Goal: Information Seeking & Learning: Learn about a topic

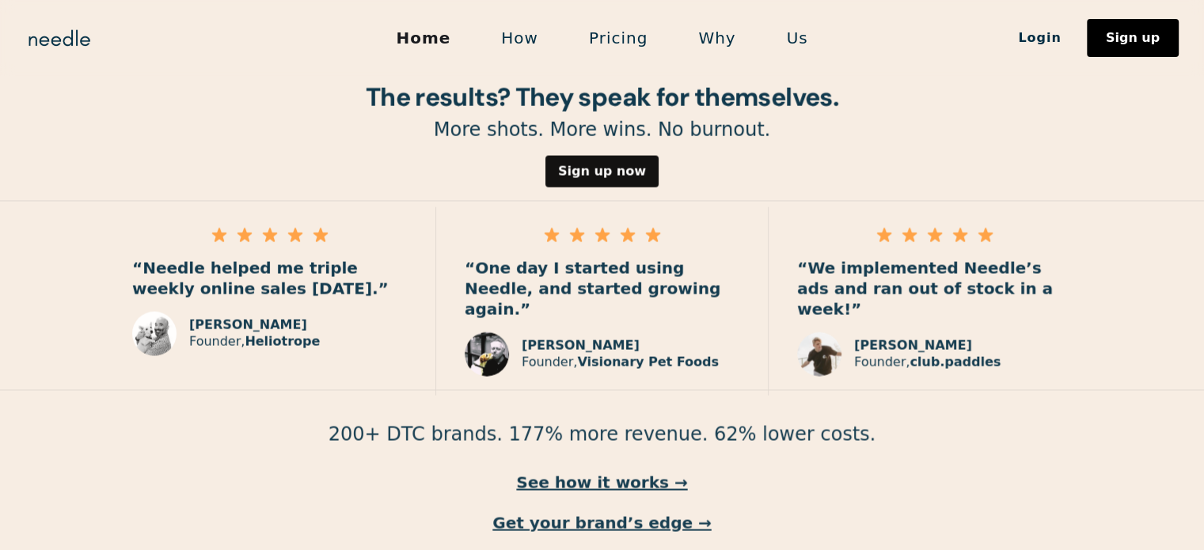
scroll to position [2323, 0]
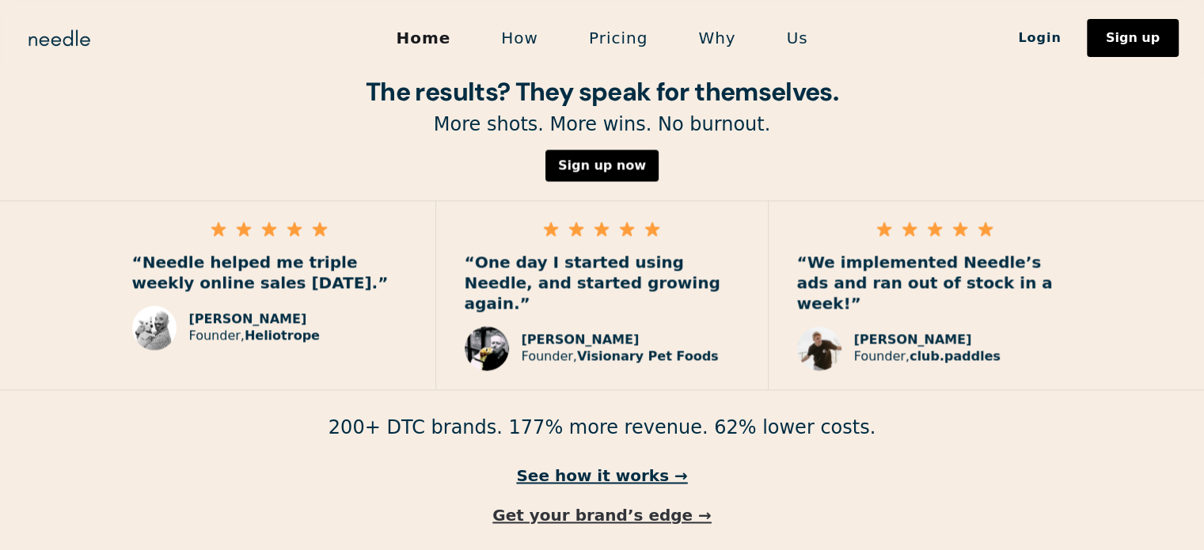
click at [593, 505] on link "Get your brand’s edge →" at bounding box center [602, 515] width 1204 height 21
click at [600, 465] on link "See how it works →" at bounding box center [602, 475] width 1204 height 21
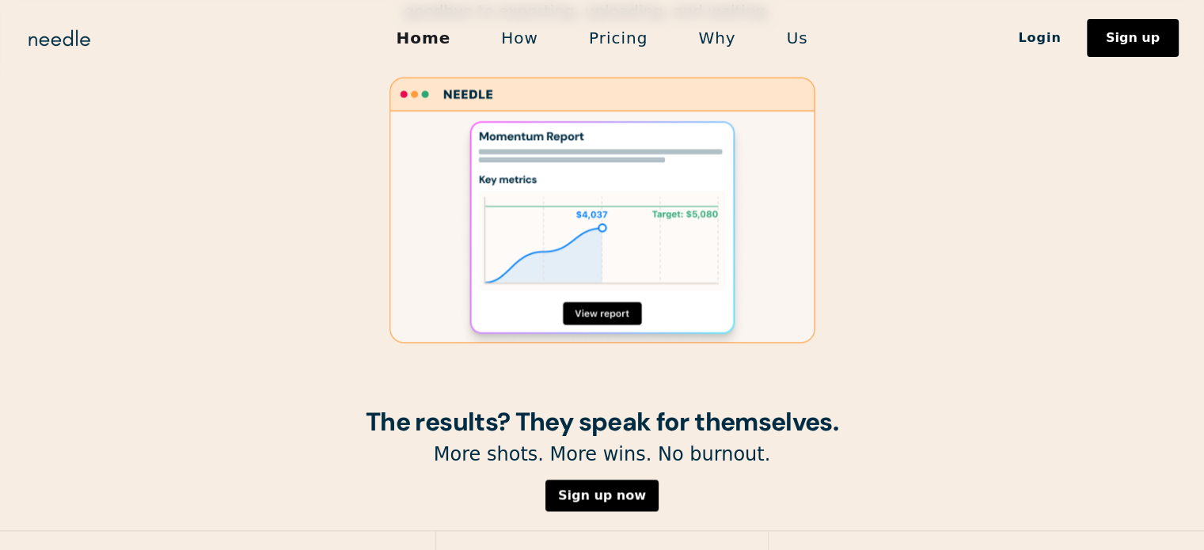
scroll to position [2354, 0]
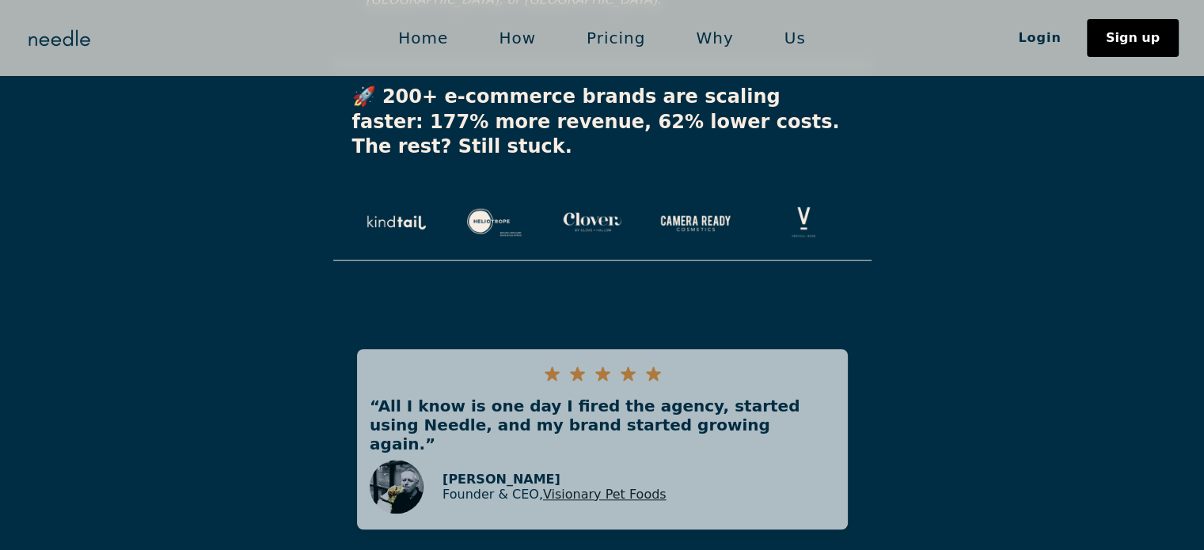
scroll to position [3630, 0]
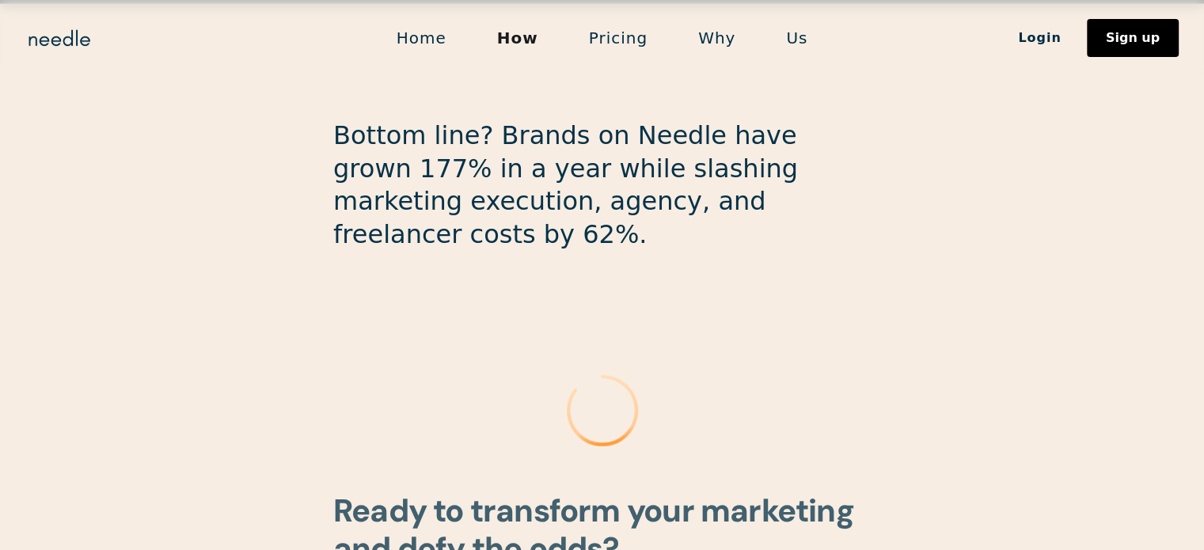
scroll to position [4355, 0]
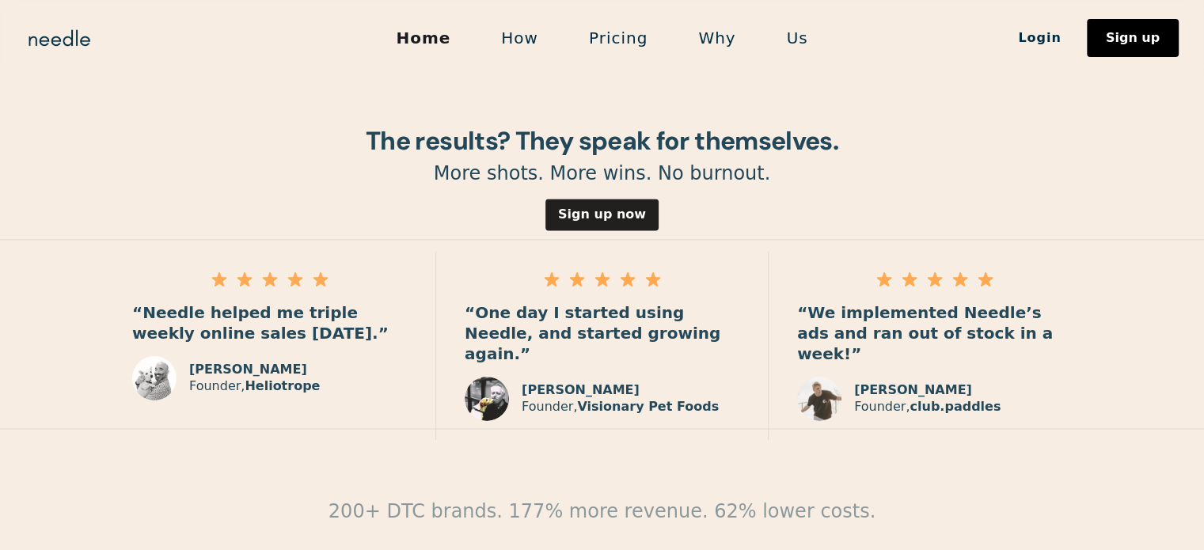
scroll to position [2354, 0]
